Goal: Information Seeking & Learning: Understand process/instructions

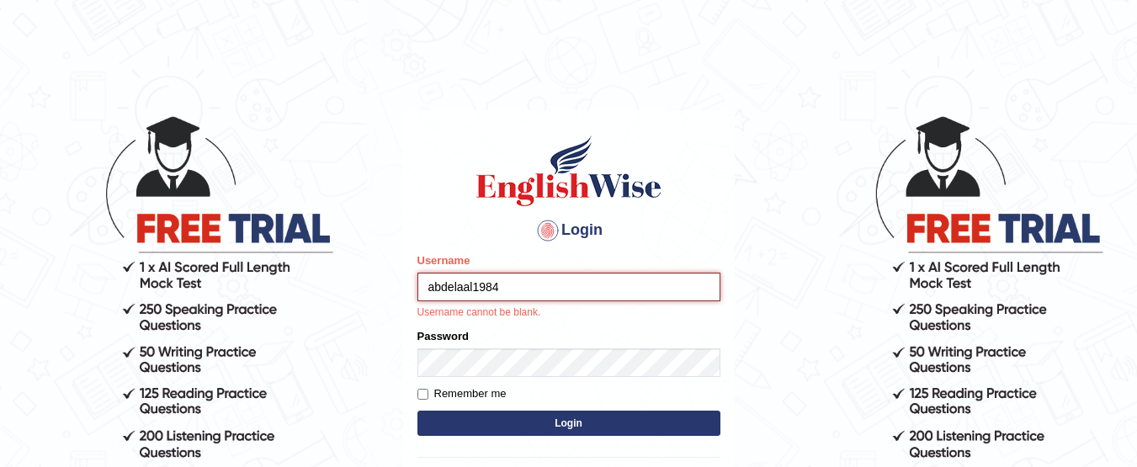
drag, startPoint x: 557, startPoint y: 287, endPoint x: 402, endPoint y: 289, distance: 155.7
click at [402, 289] on main "Login Please fix the following errors: Username abdelaal1984 Username cannot be…" at bounding box center [569, 305] width 337 height 496
type input "abdelaal1984"
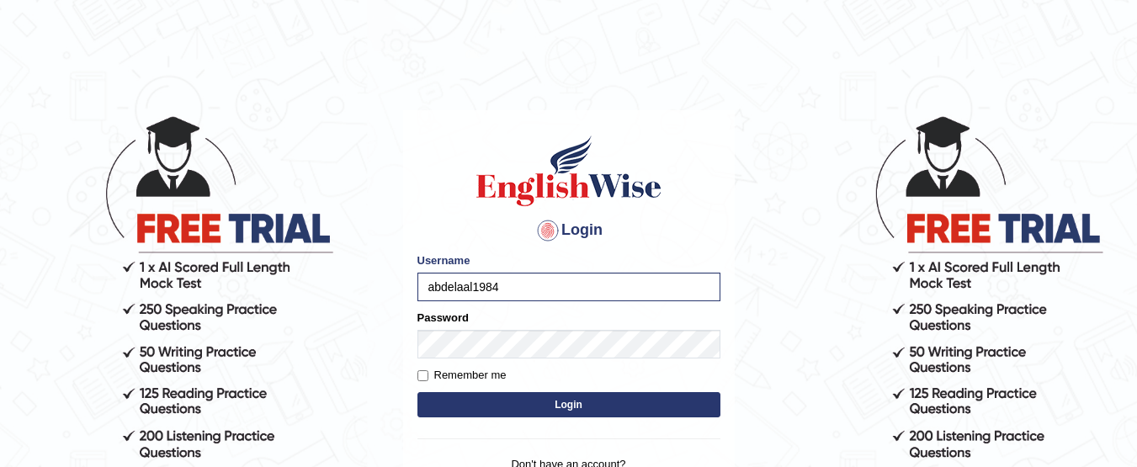
click at [497, 378] on label "Remember me" at bounding box center [462, 375] width 89 height 17
click at [428, 378] on input "Remember me" at bounding box center [423, 375] width 11 height 11
checkbox input "true"
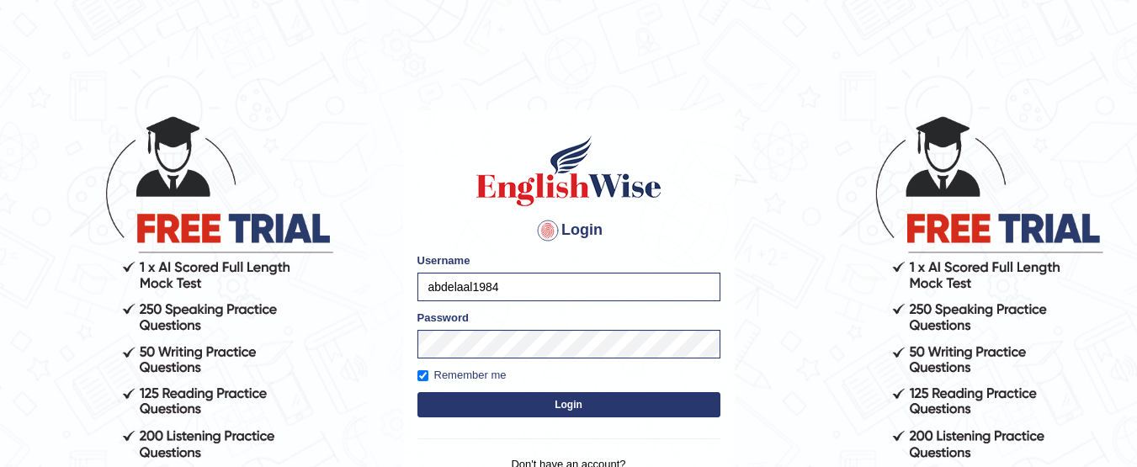
click at [535, 403] on button "Login" at bounding box center [569, 404] width 303 height 25
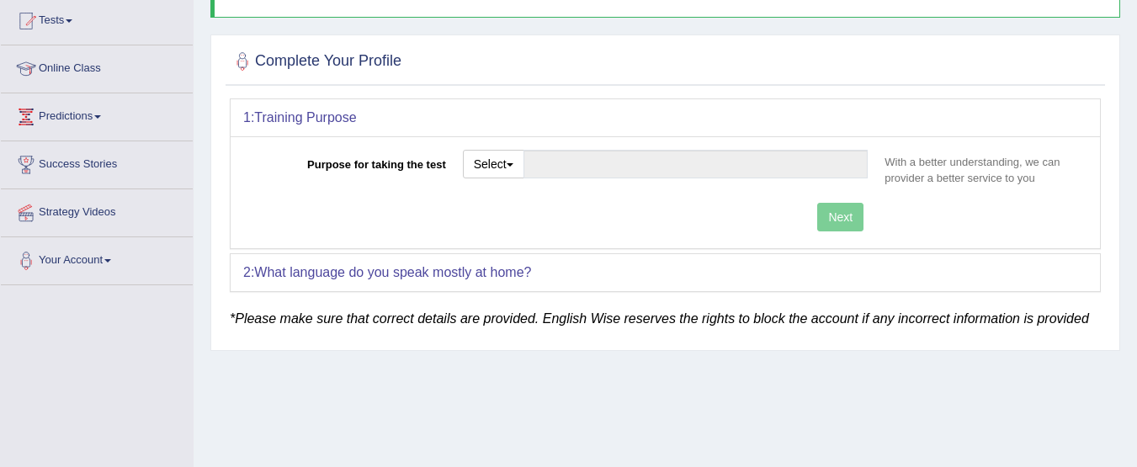
scroll to position [84, 0]
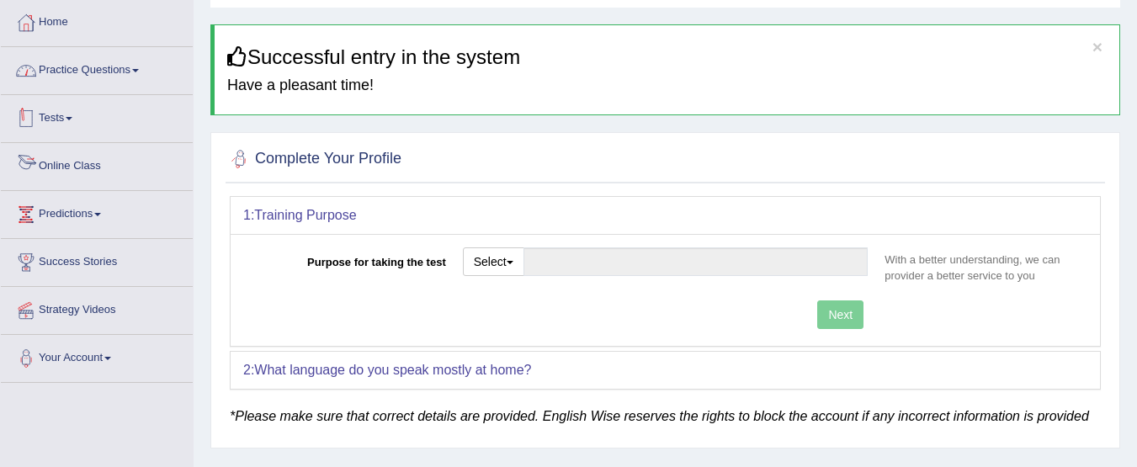
click at [137, 75] on link "Practice Questions" at bounding box center [97, 68] width 192 height 42
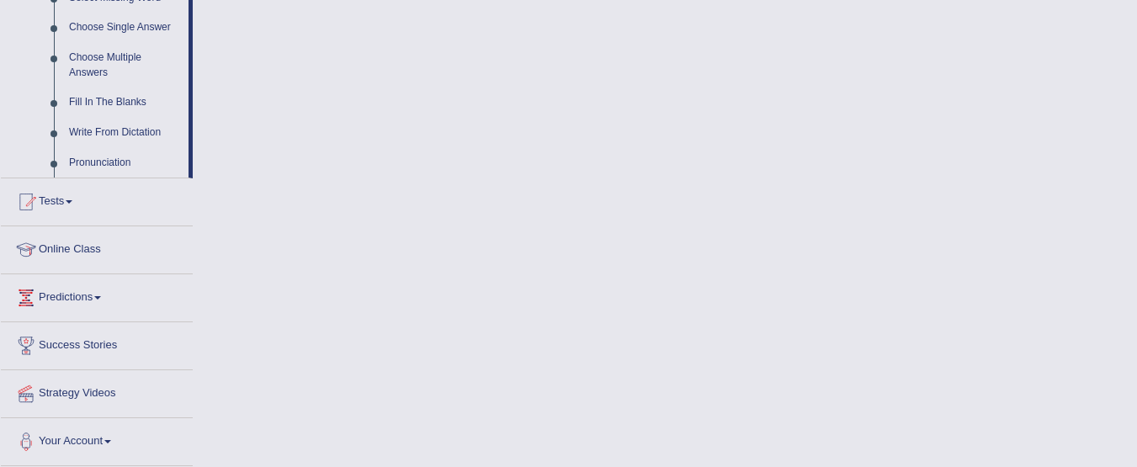
click at [110, 204] on link "Tests" at bounding box center [97, 199] width 192 height 42
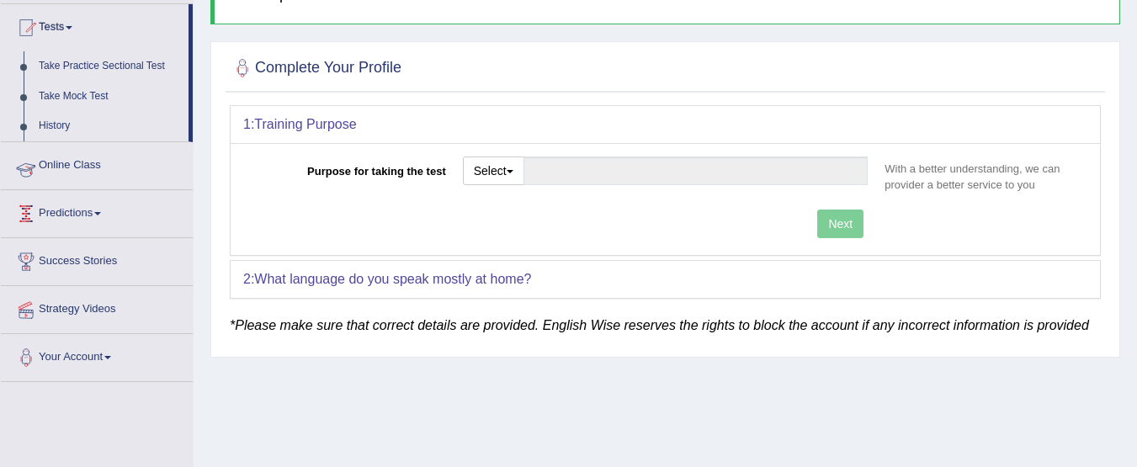
scroll to position [248, 0]
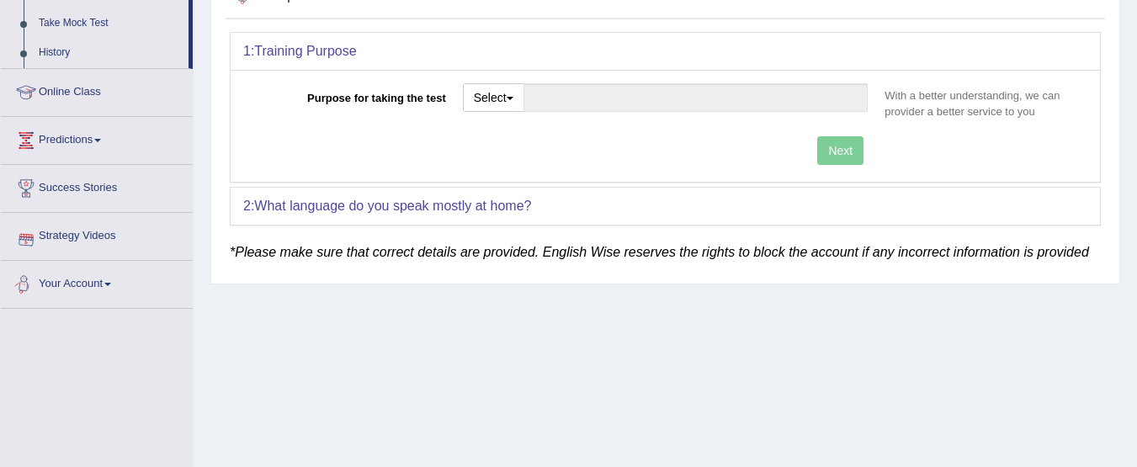
click at [110, 285] on span at bounding box center [107, 284] width 7 height 3
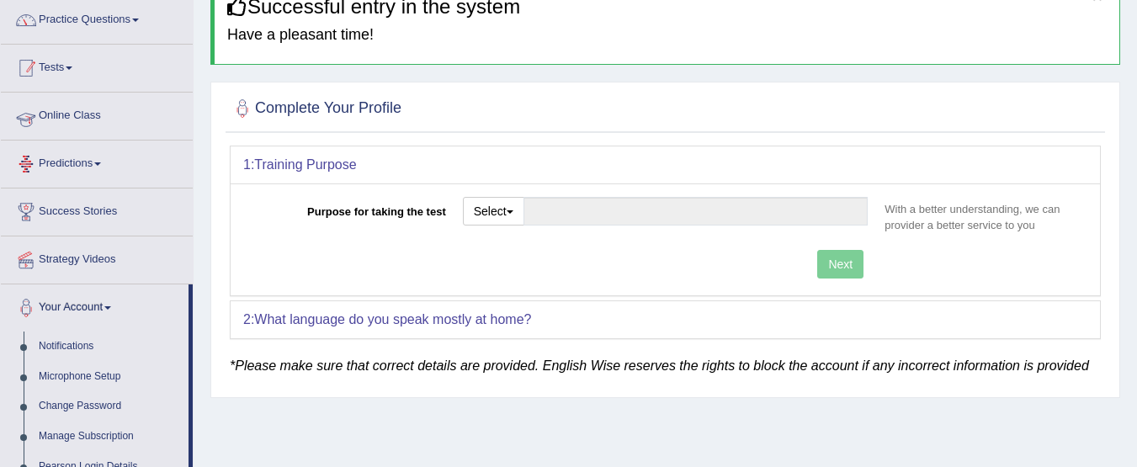
scroll to position [84, 0]
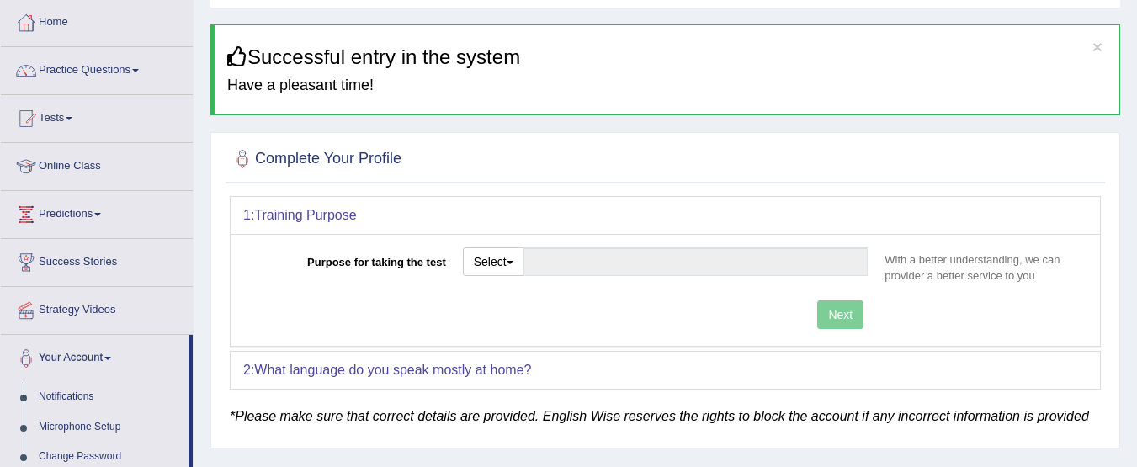
click at [66, 121] on link "Tests" at bounding box center [97, 116] width 192 height 42
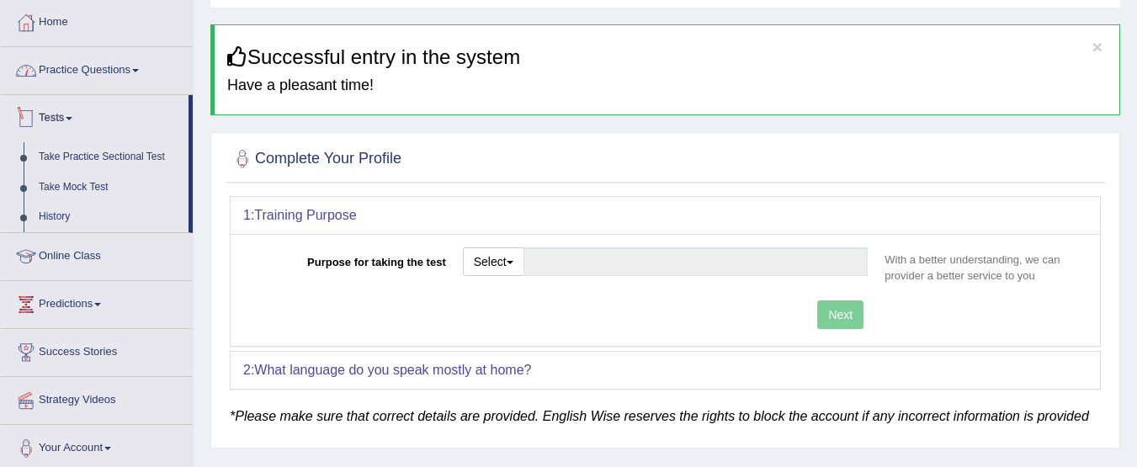
click at [56, 70] on link "Practice Questions" at bounding box center [97, 68] width 192 height 42
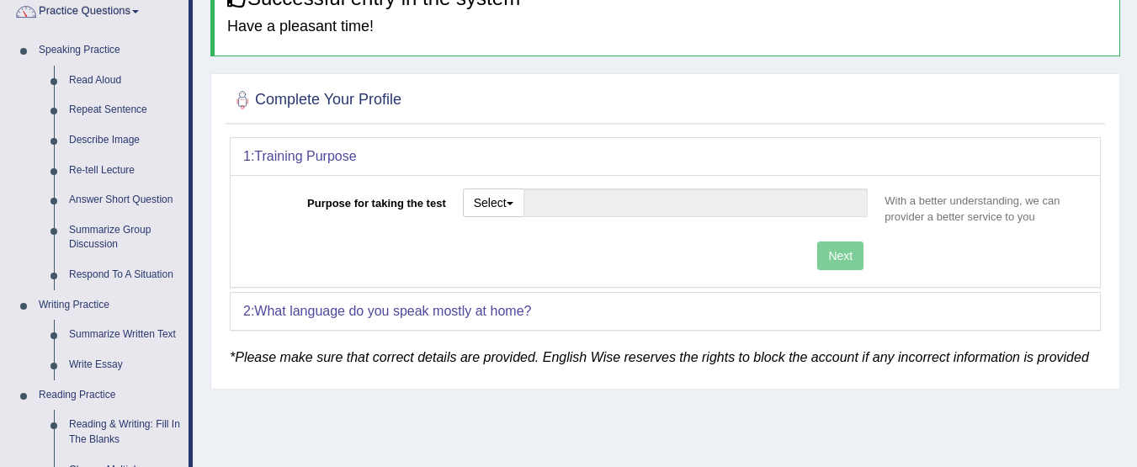
scroll to position [142, 0]
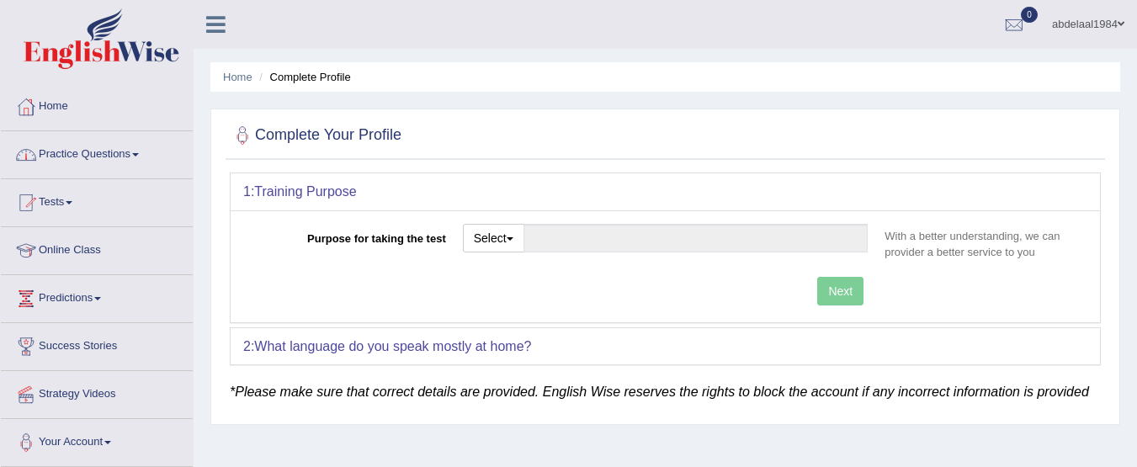
click at [111, 174] on li "Practice Questions Speaking Practice Read Aloud Repeat Sentence Describe Image …" at bounding box center [97, 155] width 192 height 48
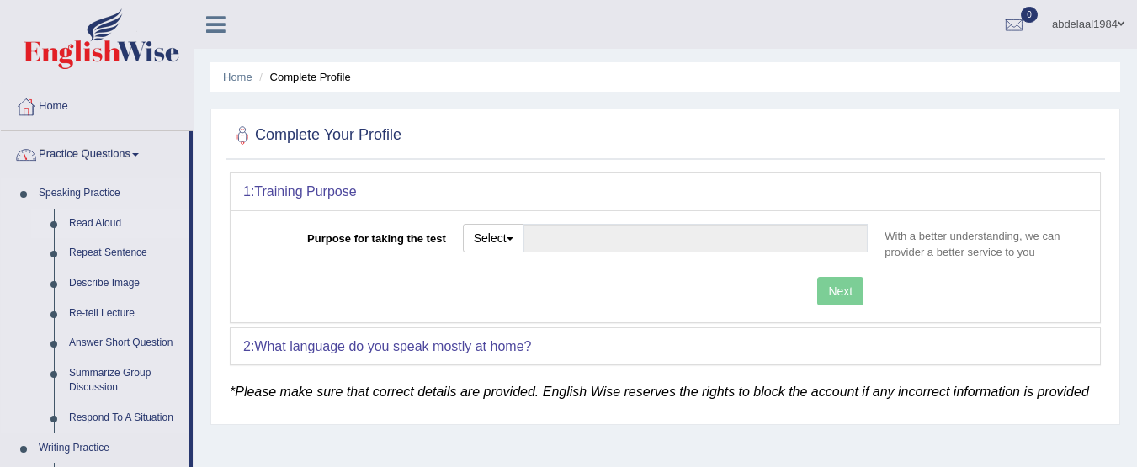
click at [110, 217] on link "Read Aloud" at bounding box center [124, 224] width 127 height 30
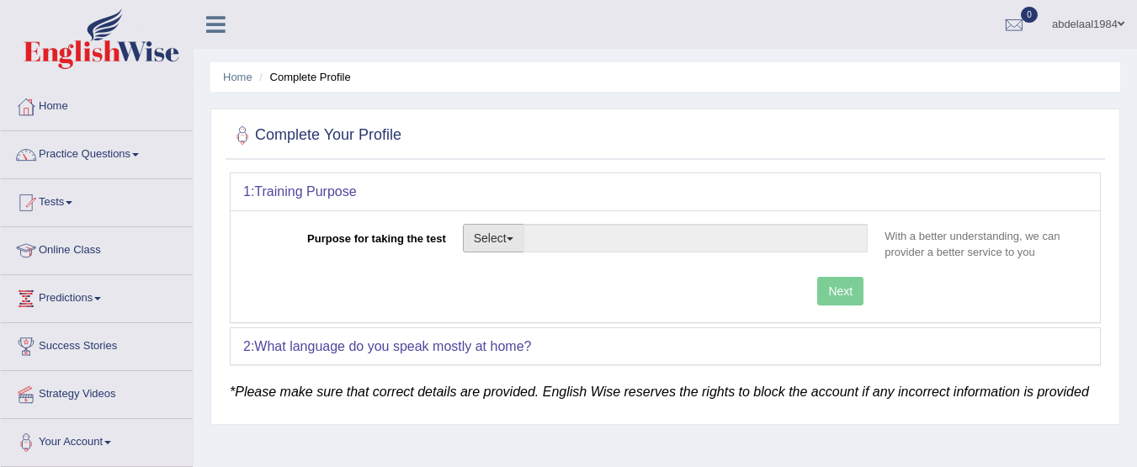
click at [510, 242] on button "Select" at bounding box center [493, 238] width 61 height 29
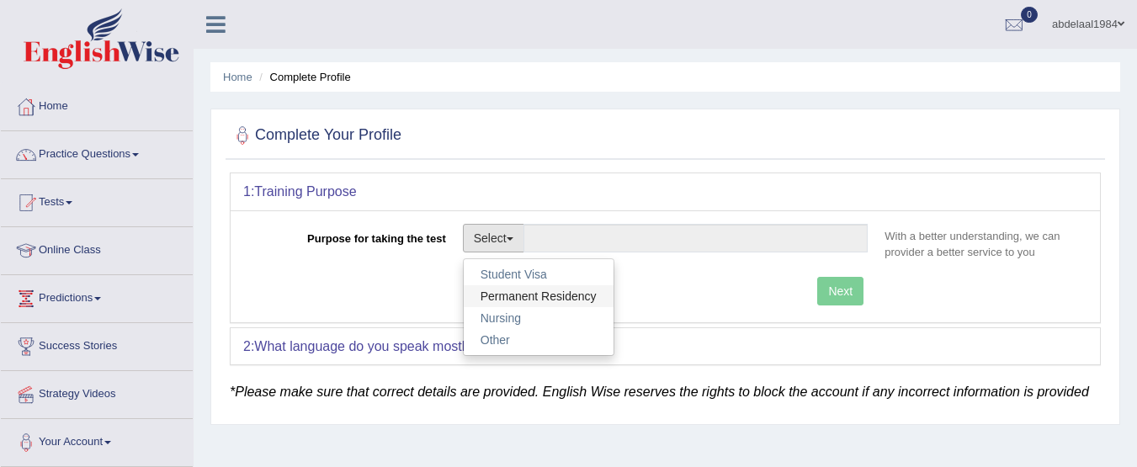
click at [571, 296] on link "Permanent Residency" at bounding box center [539, 296] width 150 height 22
type input "Permanent Residency"
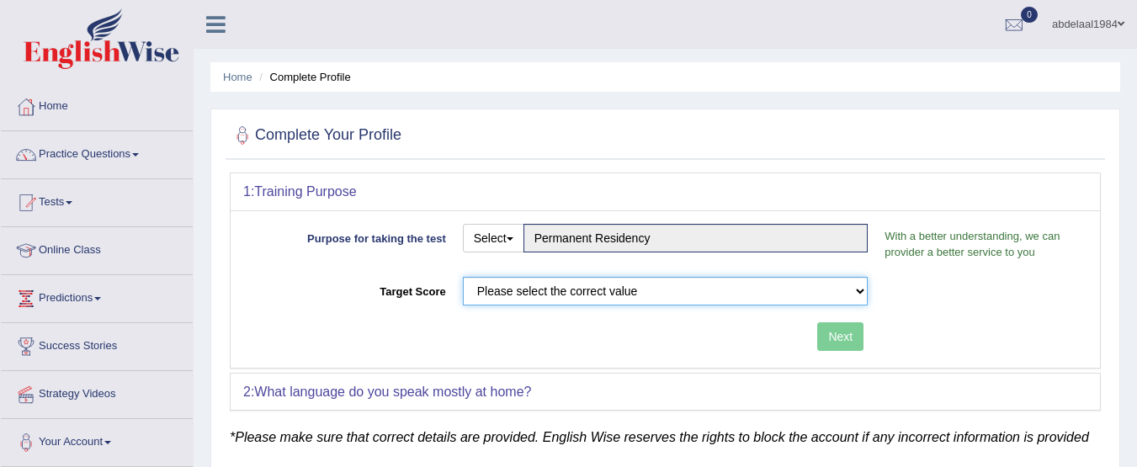
click at [522, 295] on select "Please select the correct value 50 (6 bands) 58 (6.5 bands) 65 (7 bands) 79 (8 …" at bounding box center [666, 291] width 406 height 29
select select "65"
click at [463, 277] on select "Please select the correct value 50 (6 bands) 58 (6.5 bands) 65 (7 bands) 79 (8 …" at bounding box center [666, 291] width 406 height 29
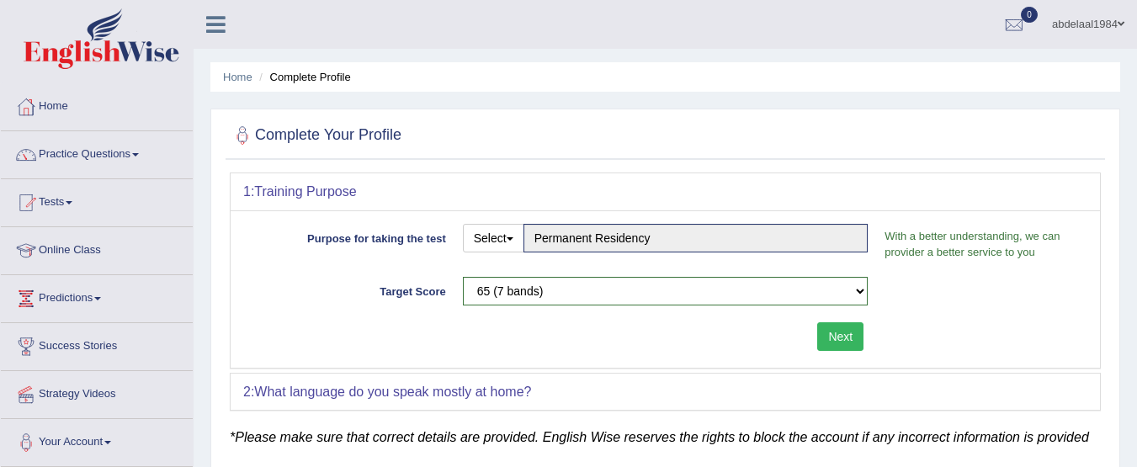
click at [844, 338] on button "Next" at bounding box center [840, 336] width 46 height 29
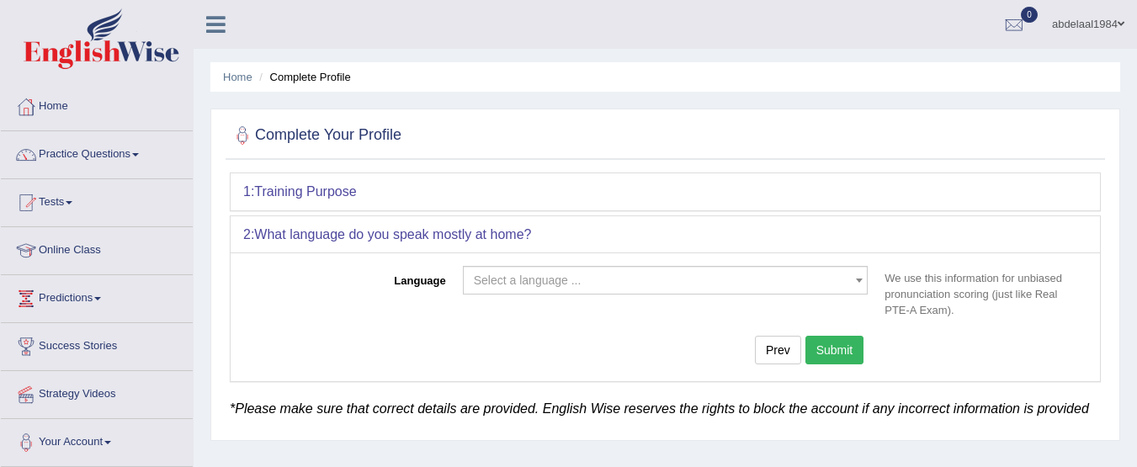
click at [622, 286] on span "Select a language ..." at bounding box center [661, 280] width 374 height 17
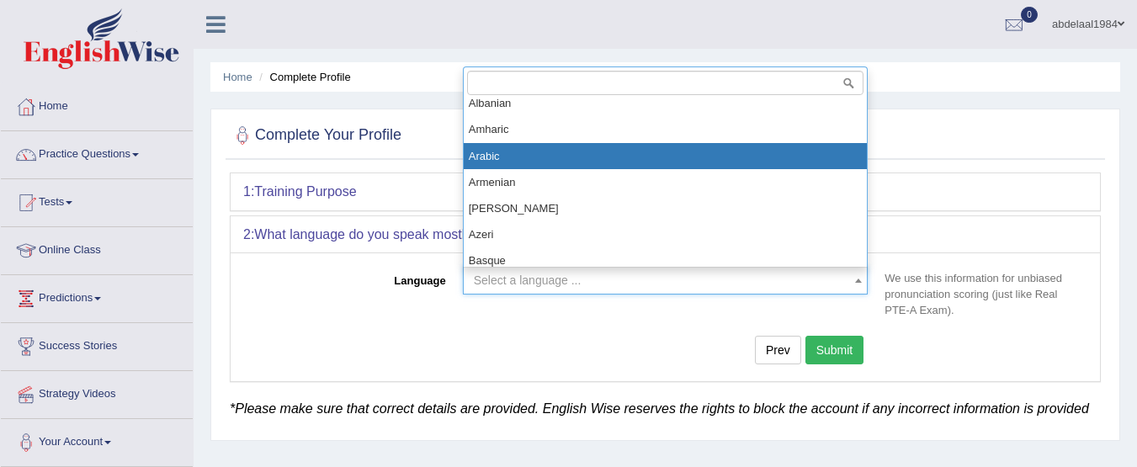
scroll to position [84, 0]
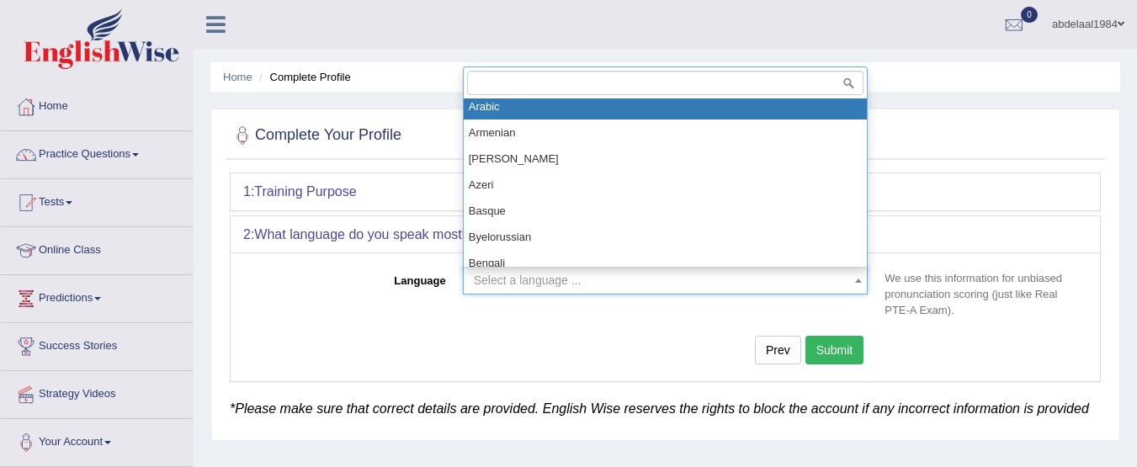
select select "Arabic"
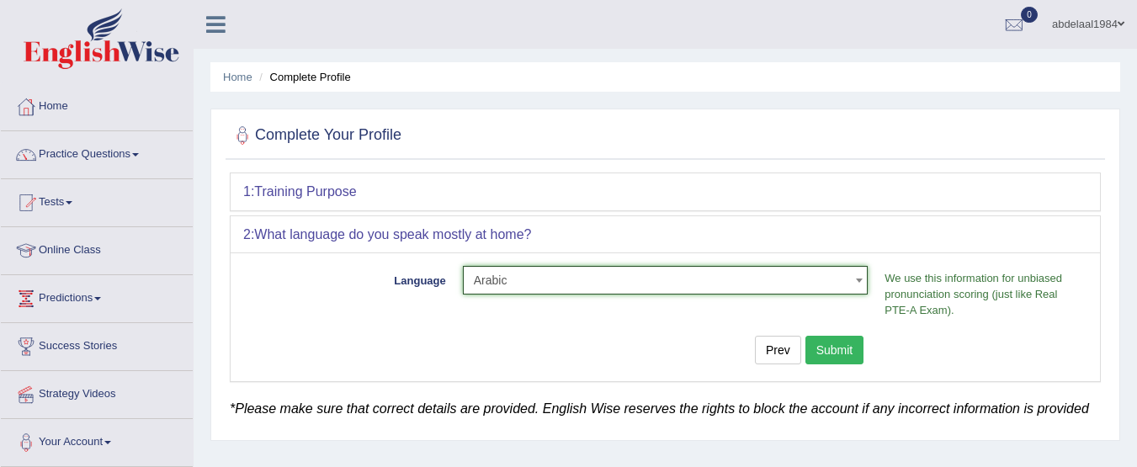
click at [831, 356] on button "Submit" at bounding box center [835, 350] width 59 height 29
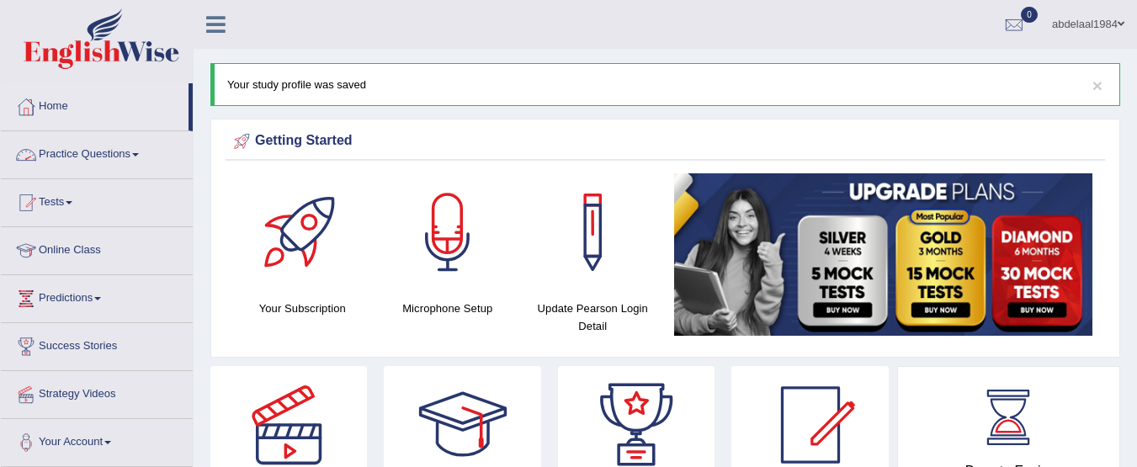
click at [96, 152] on link "Practice Questions" at bounding box center [97, 152] width 192 height 42
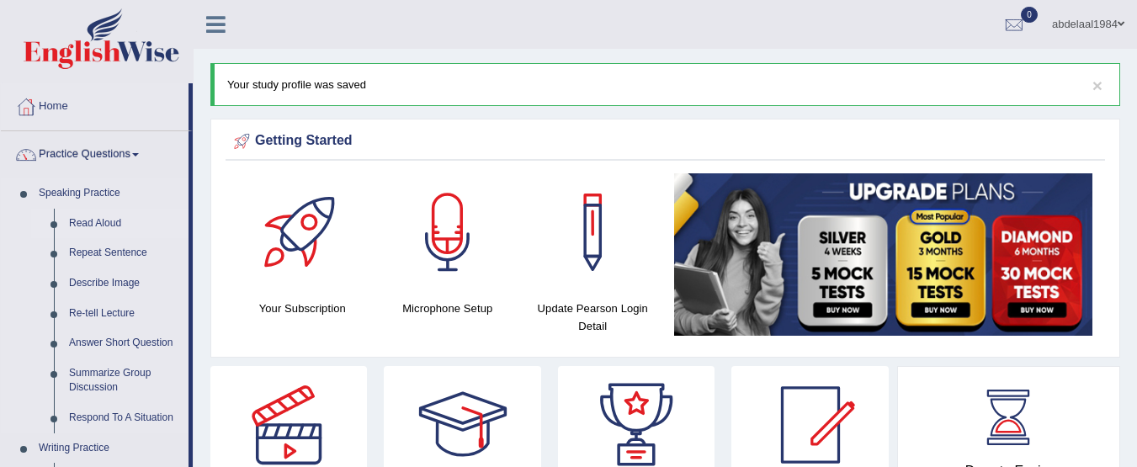
click at [91, 221] on link "Read Aloud" at bounding box center [124, 224] width 127 height 30
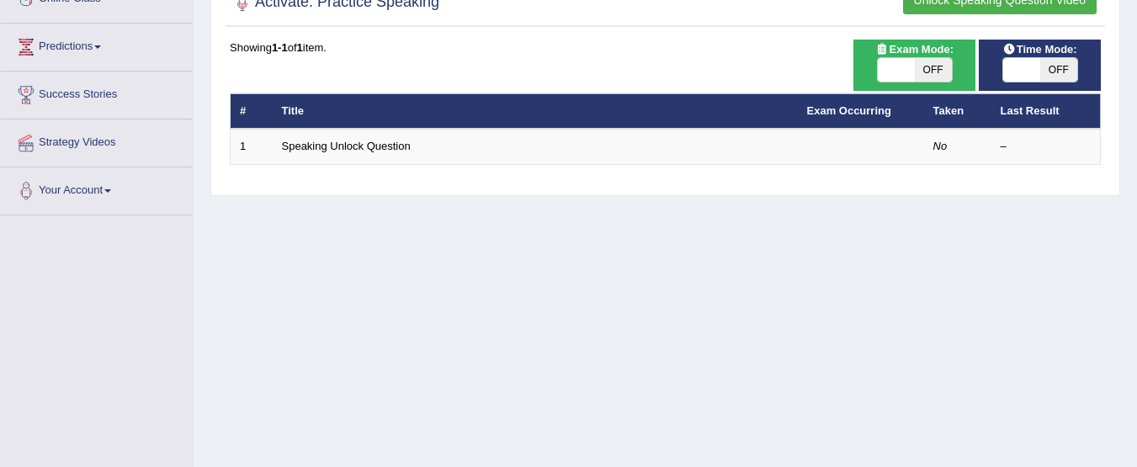
scroll to position [253, 0]
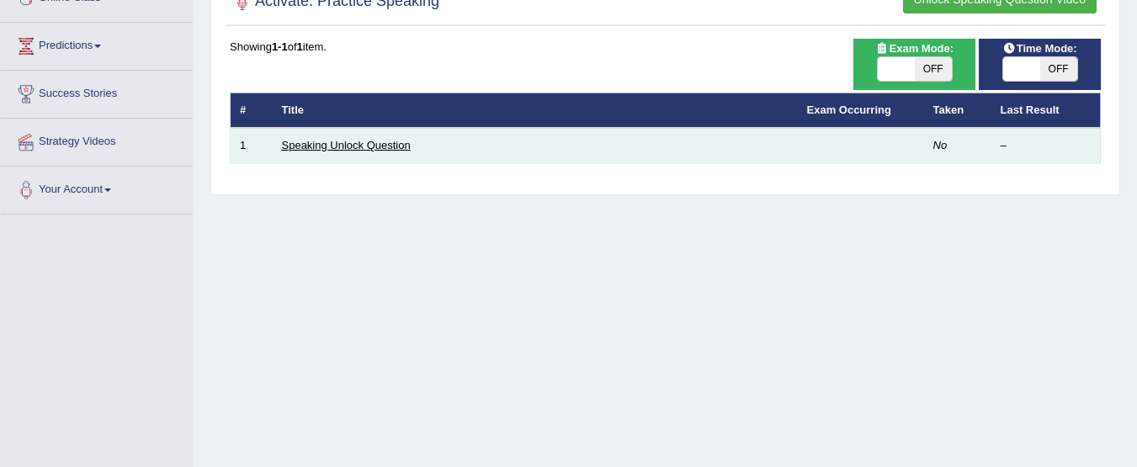
click at [351, 145] on link "Speaking Unlock Question" at bounding box center [346, 145] width 129 height 13
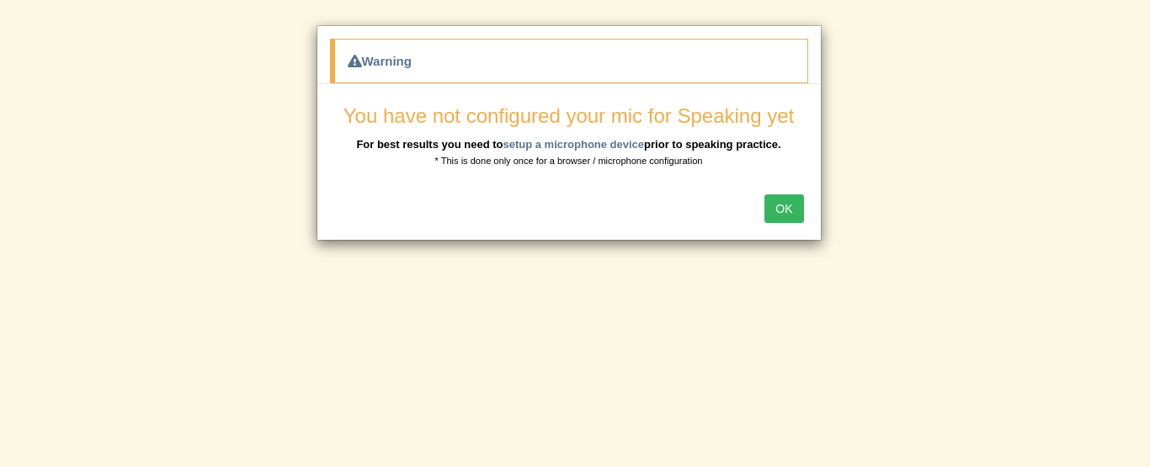
click at [787, 210] on button "OK" at bounding box center [783, 208] width 39 height 29
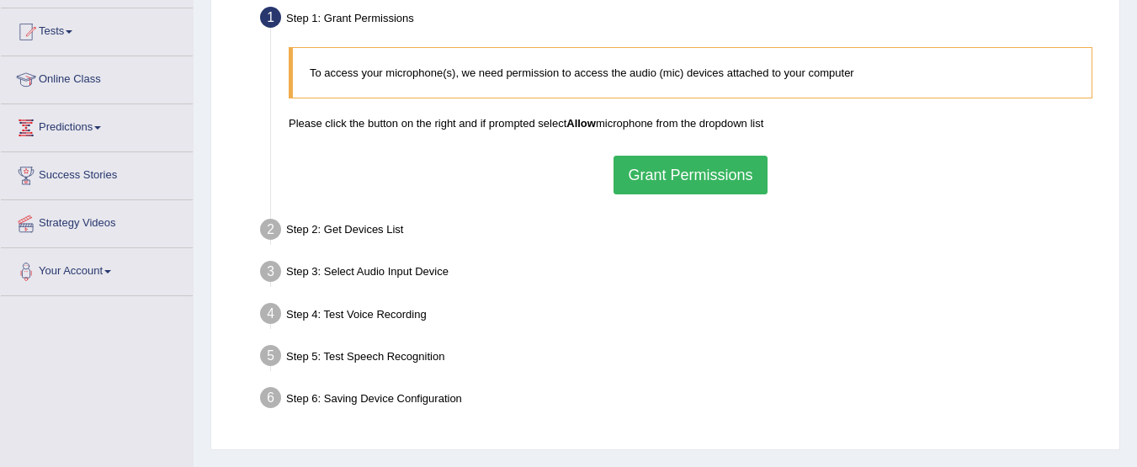
scroll to position [164, 0]
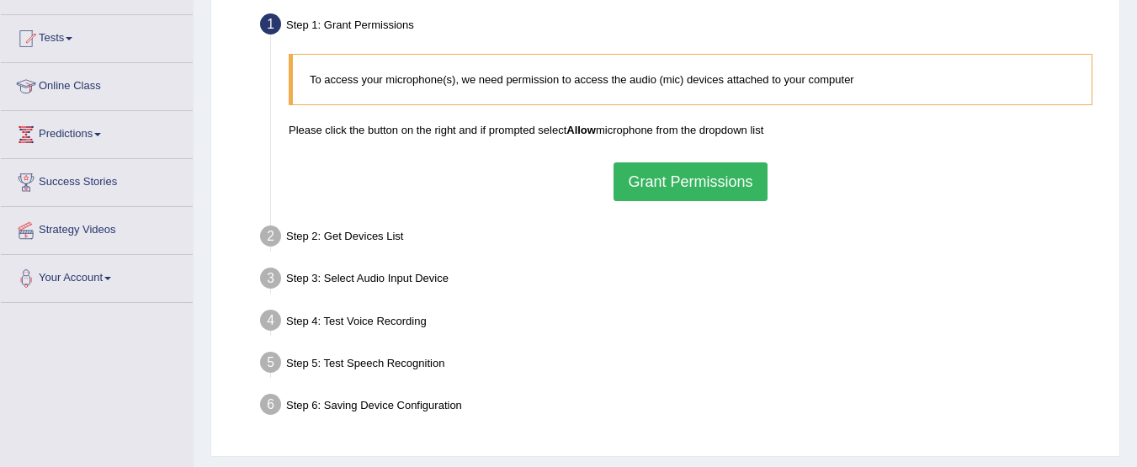
click at [317, 233] on div "Step 2: Get Devices List" at bounding box center [682, 239] width 859 height 37
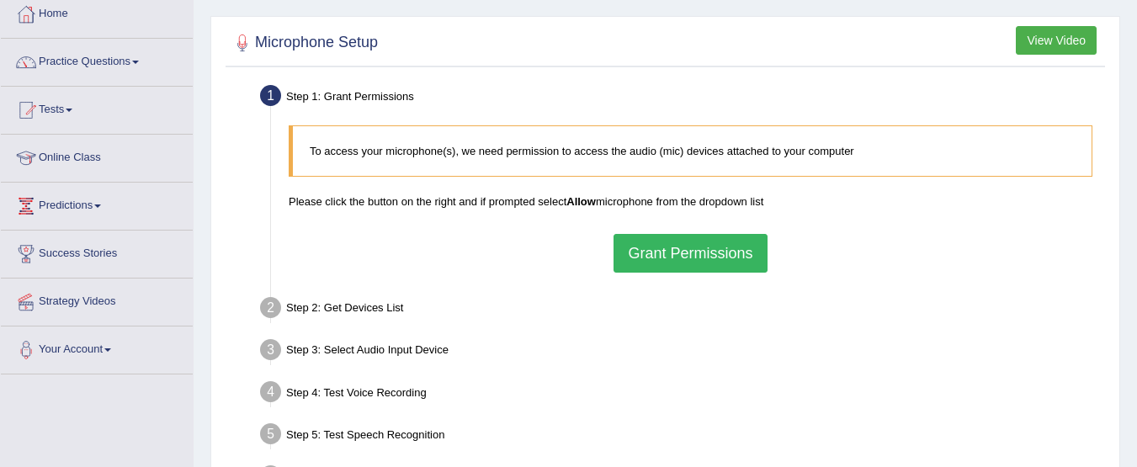
scroll to position [0, 0]
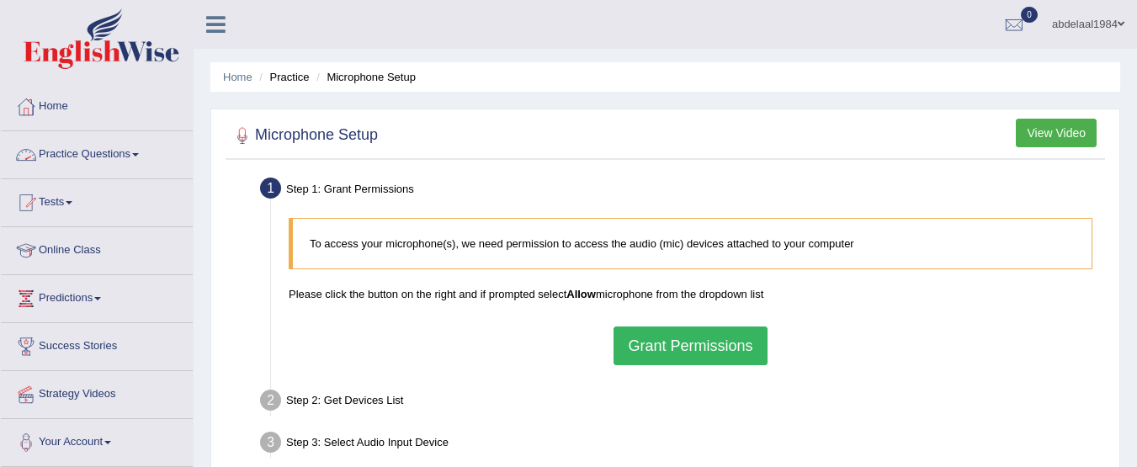
click at [98, 156] on link "Practice Questions" at bounding box center [97, 152] width 192 height 42
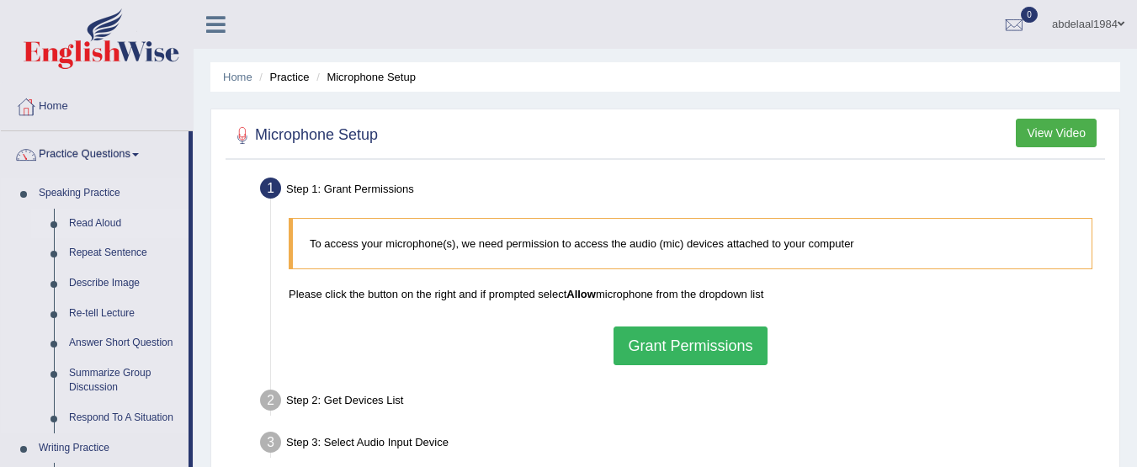
click at [92, 221] on link "Read Aloud" at bounding box center [124, 224] width 127 height 30
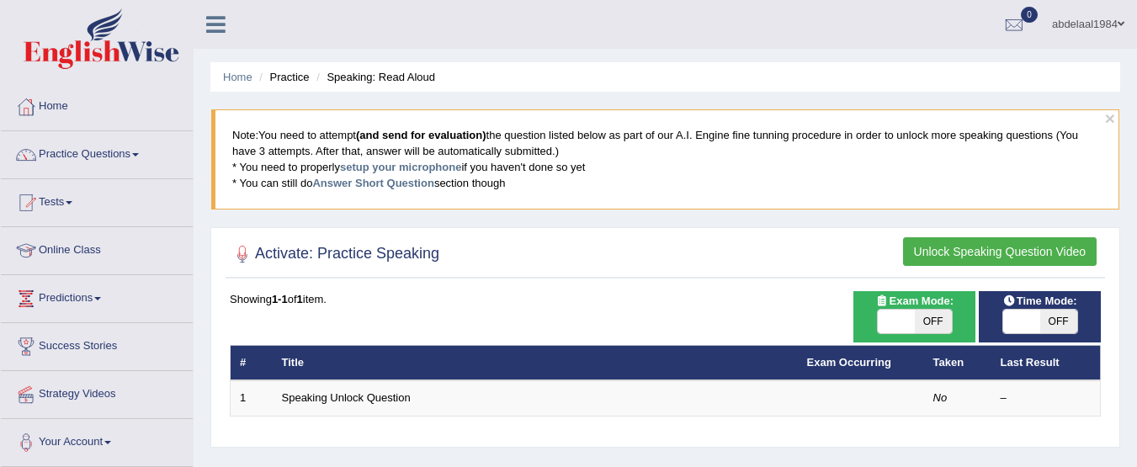
click at [934, 323] on span "OFF" at bounding box center [933, 322] width 37 height 24
checkbox input "true"
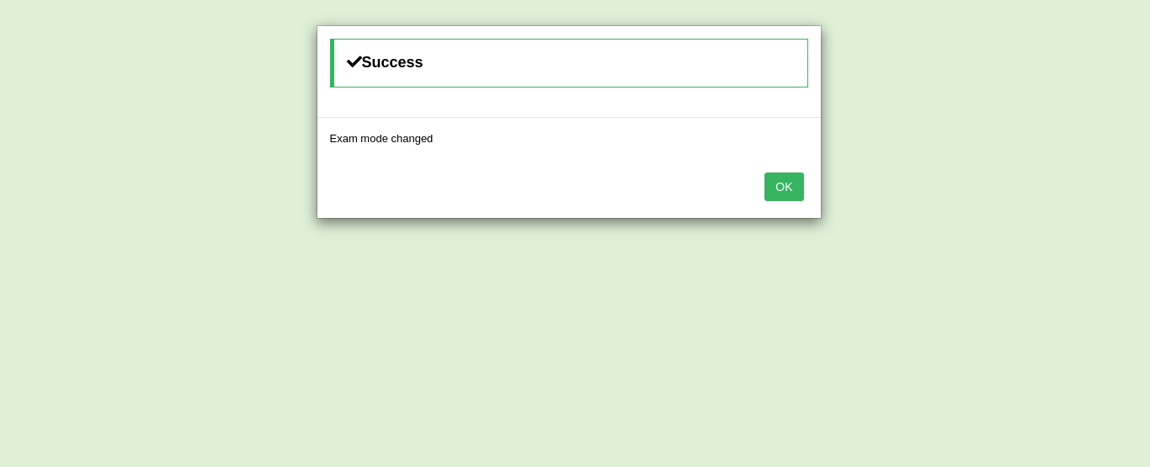
click at [779, 190] on button "OK" at bounding box center [783, 187] width 39 height 29
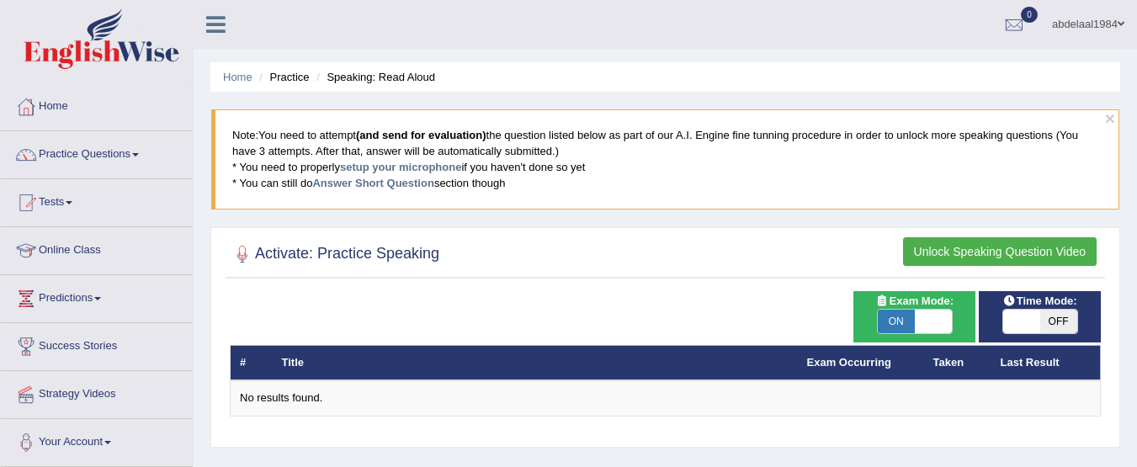
click at [1059, 320] on span "OFF" at bounding box center [1058, 322] width 37 height 24
checkbox input "true"
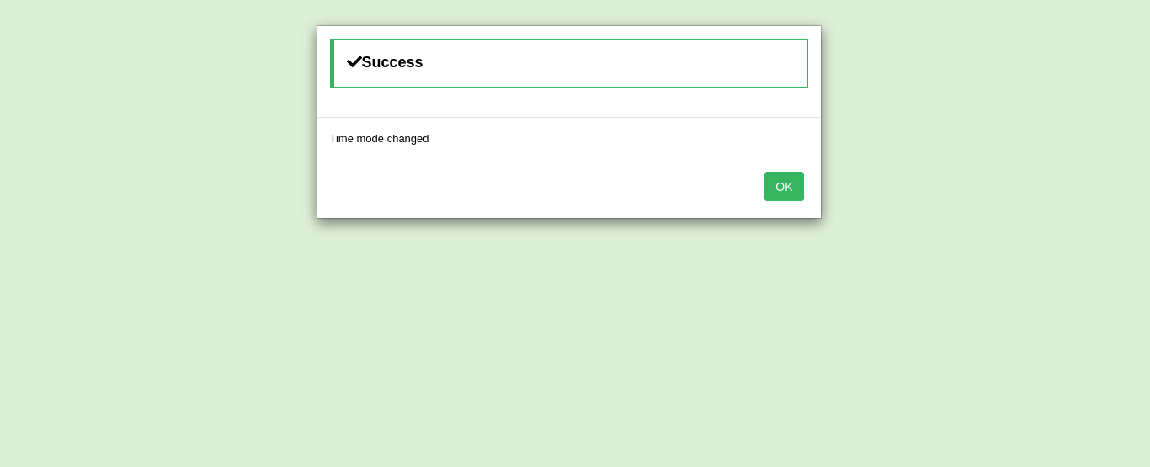
click at [779, 193] on button "OK" at bounding box center [783, 187] width 39 height 29
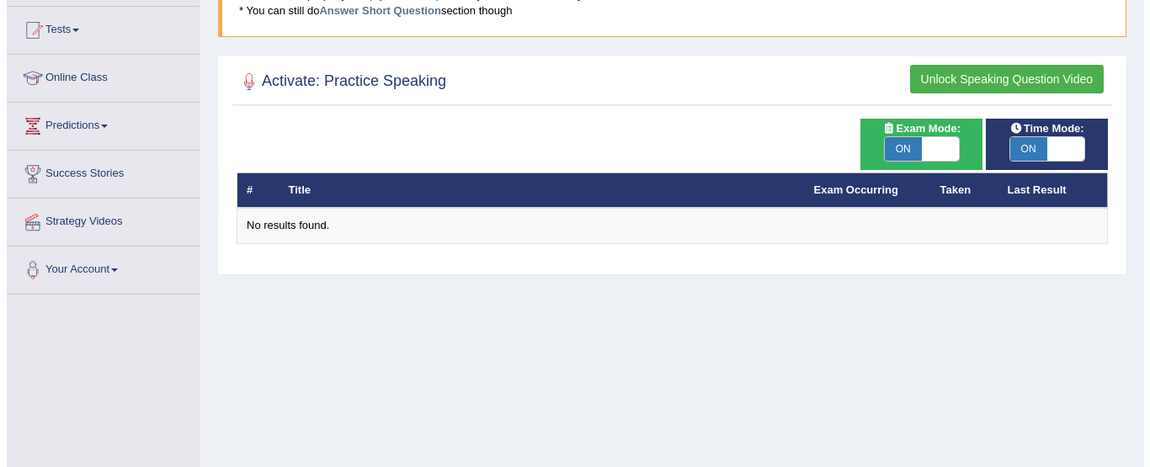
scroll to position [84, 0]
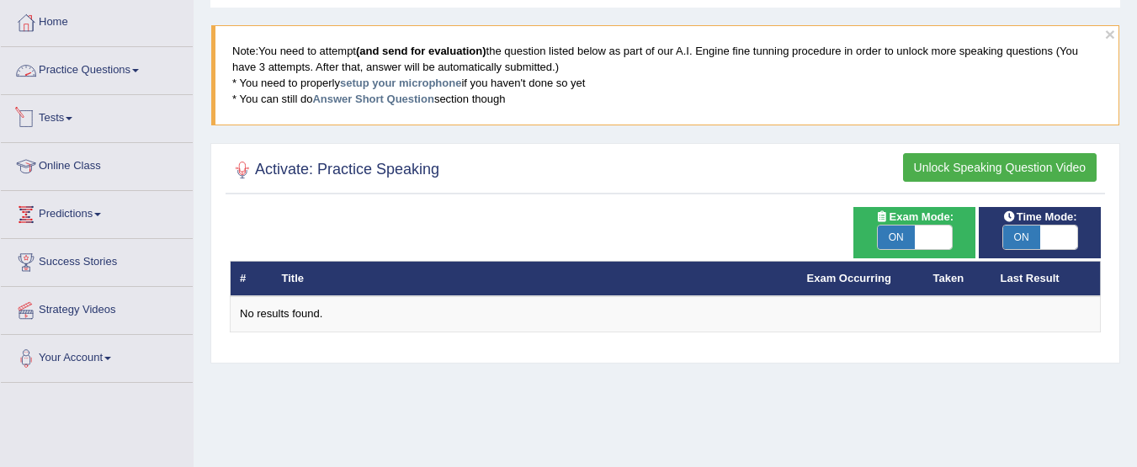
click at [129, 69] on link "Practice Questions" at bounding box center [97, 68] width 192 height 42
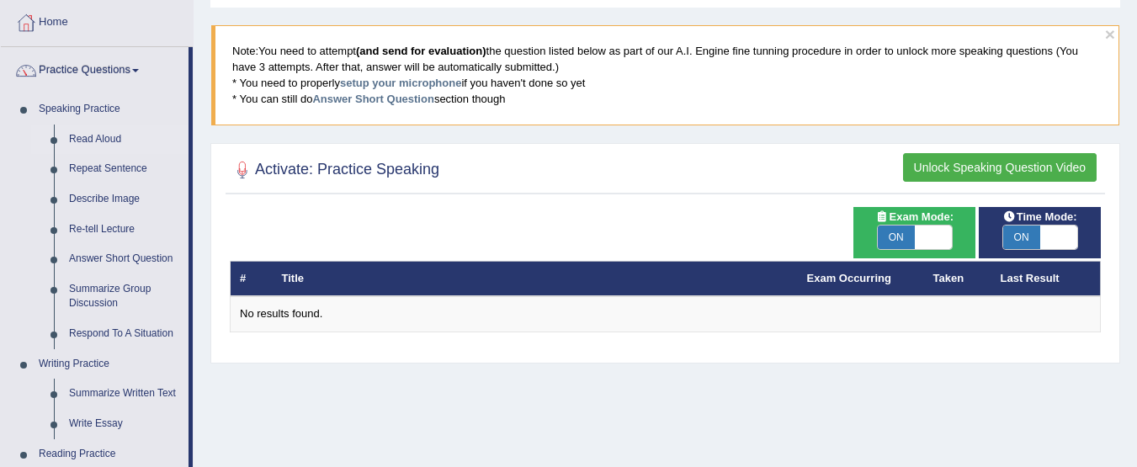
click at [944, 240] on span at bounding box center [933, 238] width 37 height 24
checkbox input "false"
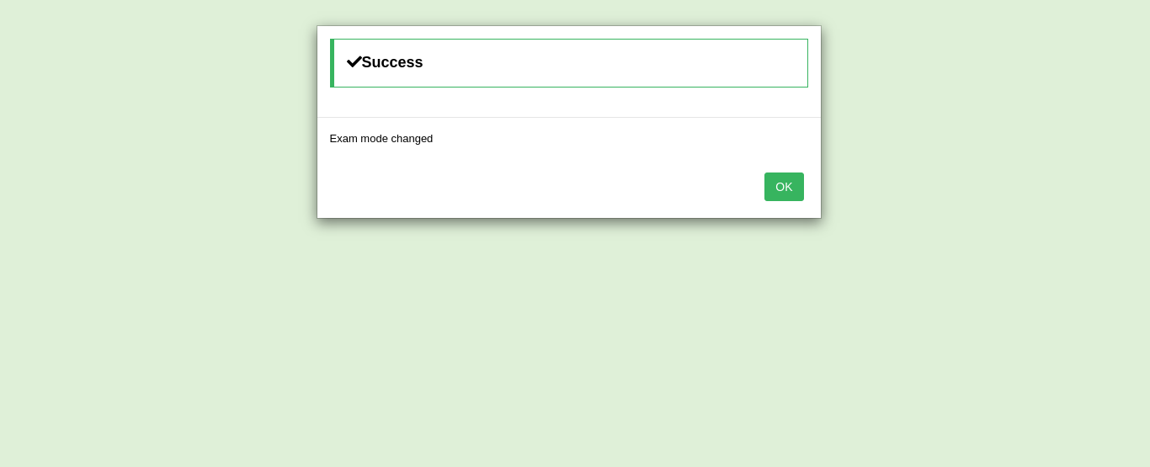
click at [782, 191] on button "OK" at bounding box center [783, 187] width 39 height 29
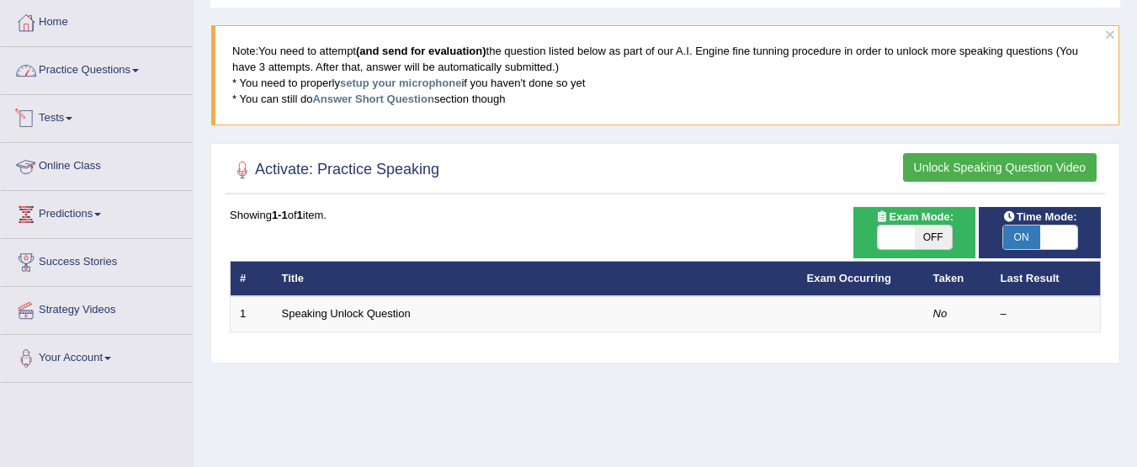
click at [81, 72] on link "Practice Questions" at bounding box center [97, 68] width 192 height 42
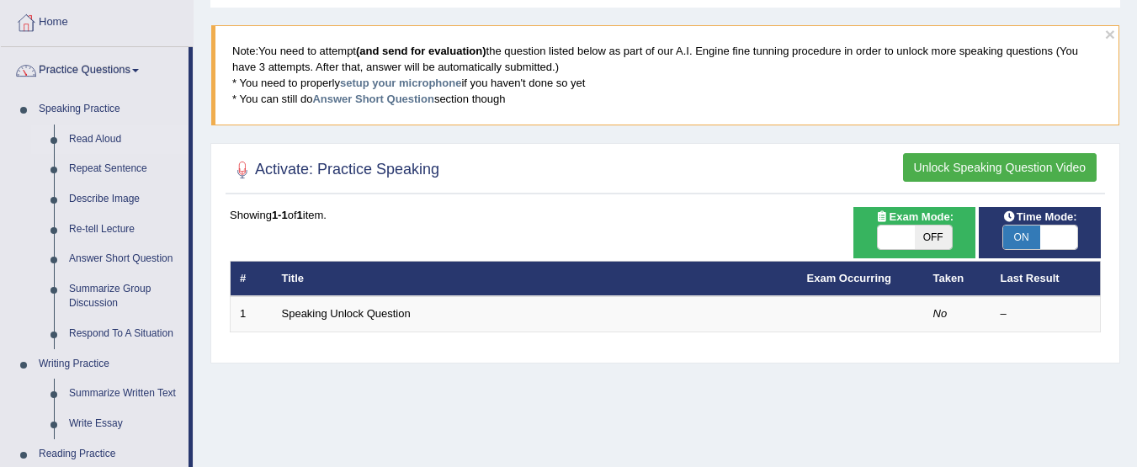
click at [438, 76] on blockquote "Note: You need to attempt (and send for evaluation) the question listed below a…" at bounding box center [665, 74] width 908 height 99
click at [438, 79] on link "setup your microphone" at bounding box center [400, 83] width 121 height 13
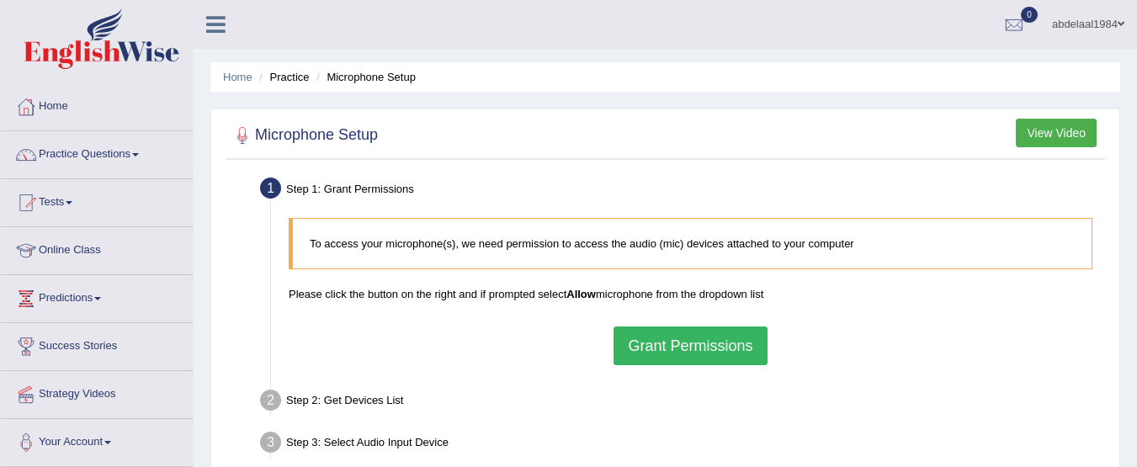
click at [1071, 131] on button "View Video" at bounding box center [1056, 133] width 81 height 29
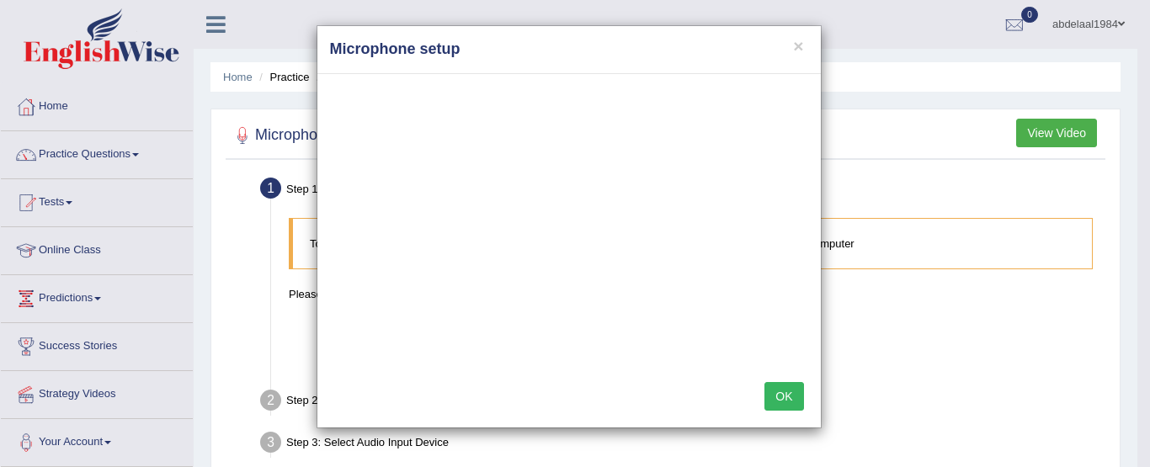
click at [778, 394] on button "OK" at bounding box center [783, 396] width 39 height 29
